Goal: Task Accomplishment & Management: Manage account settings

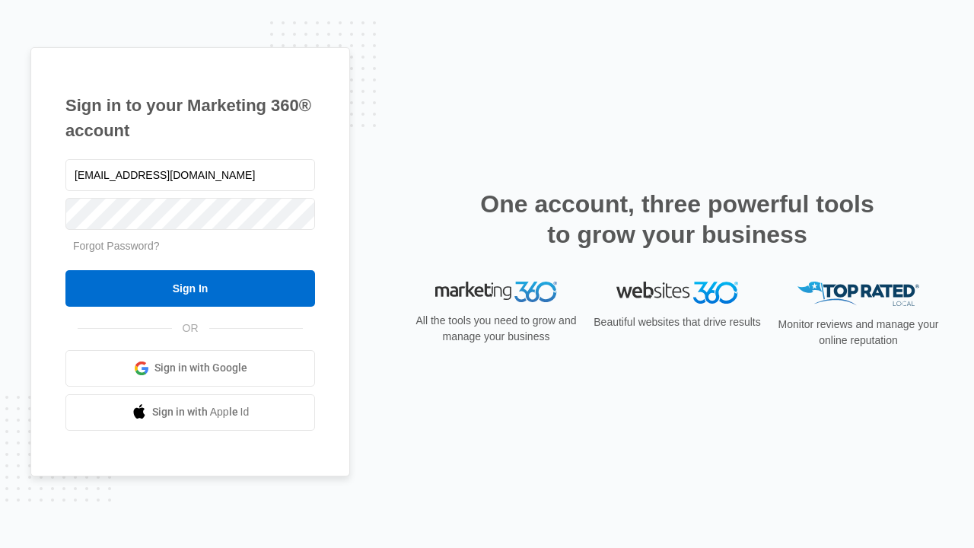
type input "dankie614@gmail.com"
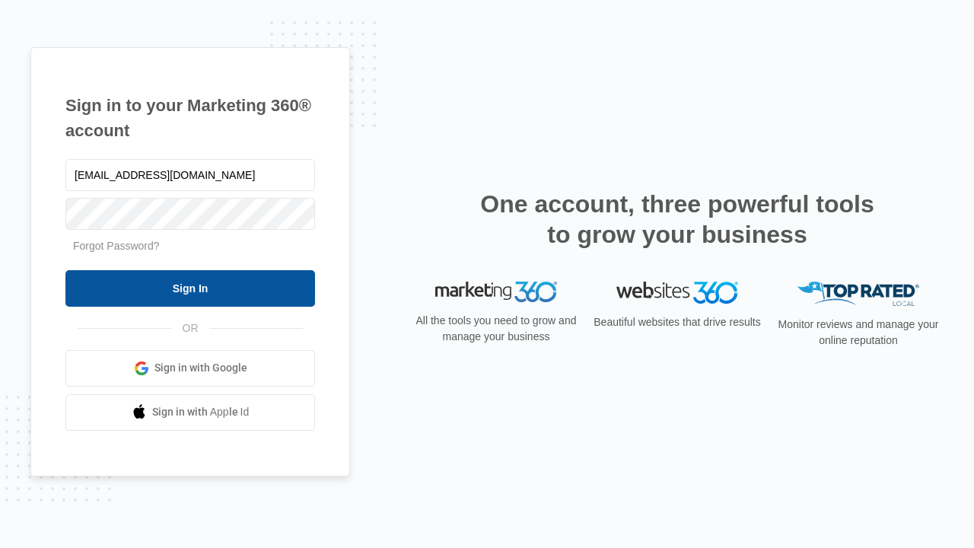
click at [190, 288] on input "Sign In" at bounding box center [190, 288] width 250 height 37
